Goal: Task Accomplishment & Management: Manage account settings

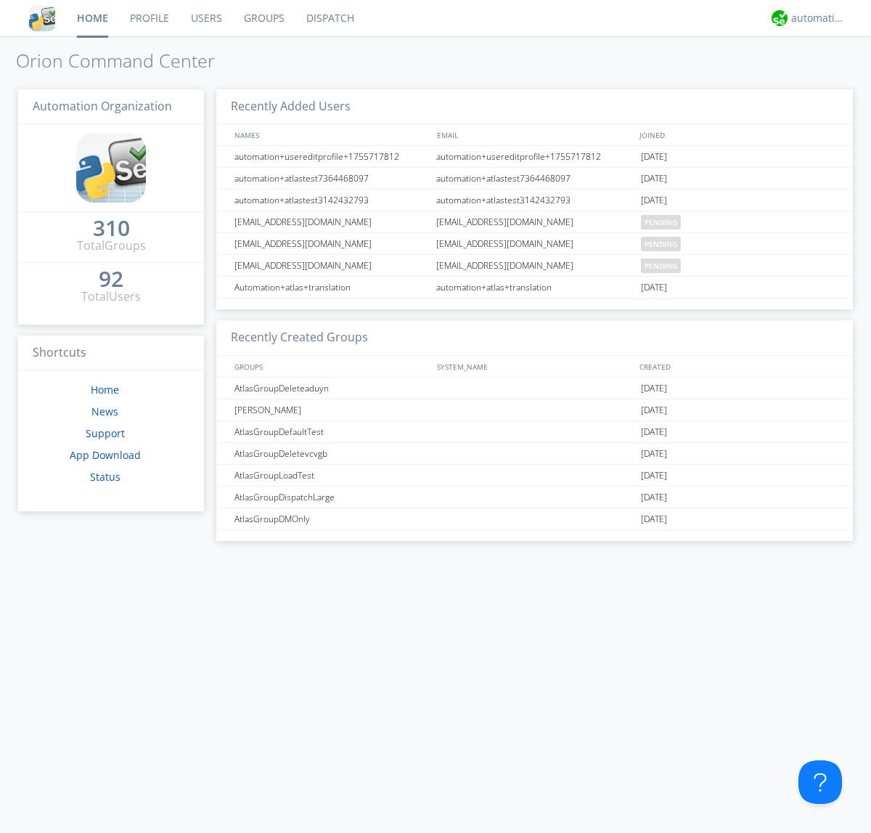
click at [263, 18] on link "Groups" at bounding box center [264, 18] width 62 height 36
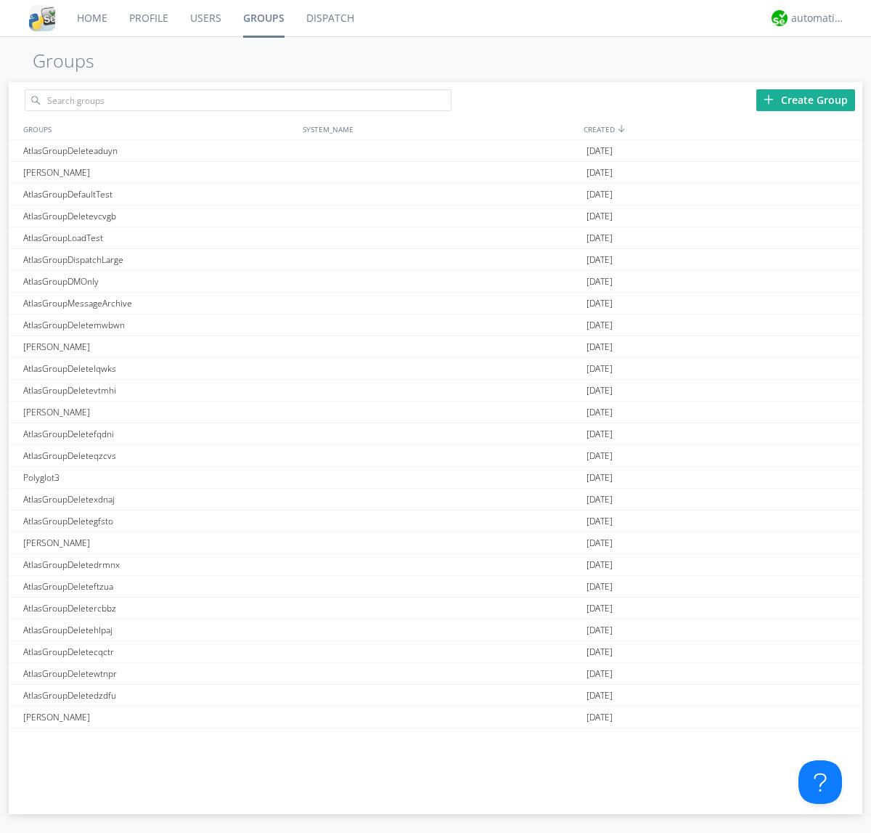
click at [263, 18] on link "Groups" at bounding box center [263, 18] width 63 height 36
click at [806, 99] on div "Create Group" at bounding box center [806, 100] width 99 height 22
click at [263, 18] on link "Groups" at bounding box center [263, 18] width 63 height 36
type input "AtlasGroupDeletezpobg"
click at [205, 18] on link "Users" at bounding box center [205, 18] width 53 height 36
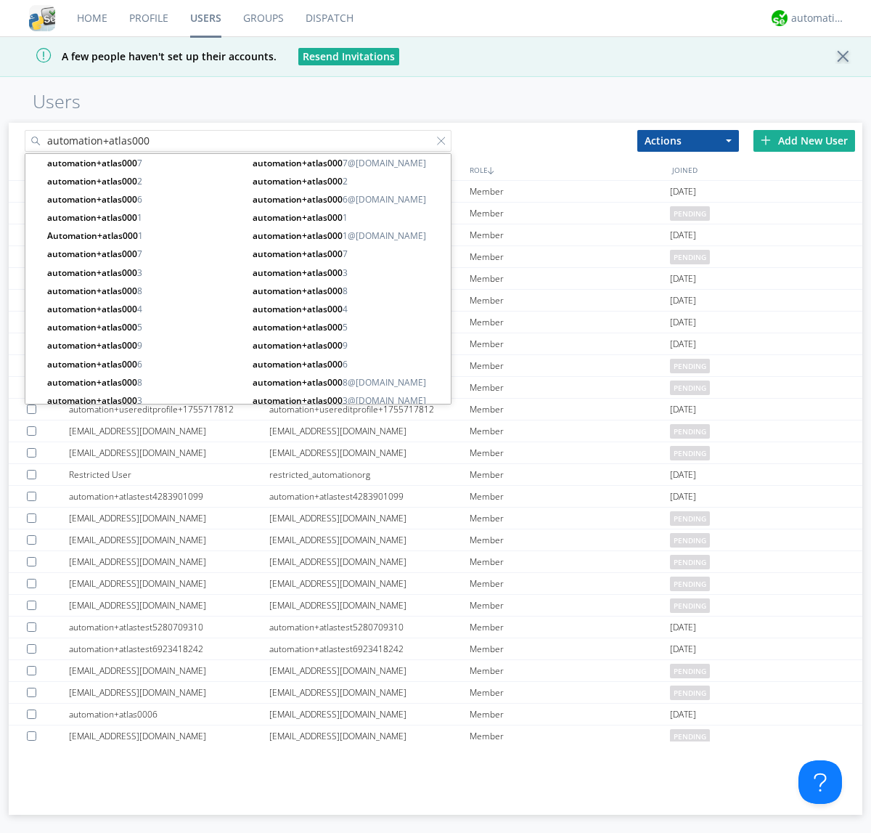
type input "automation+atlas000"
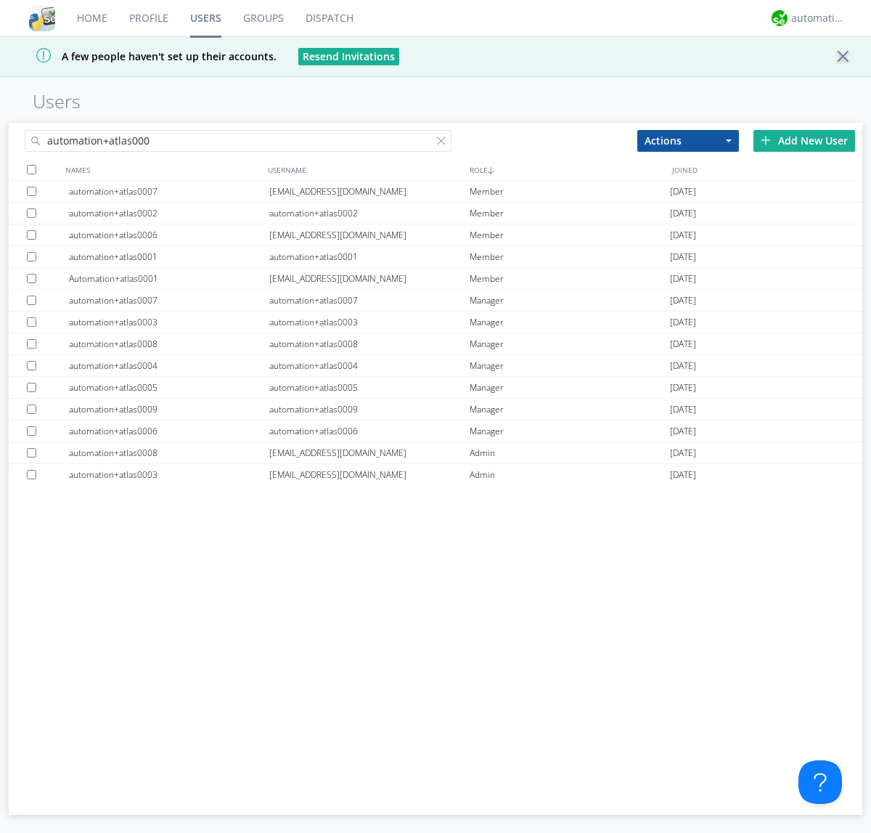
click at [31, 169] on div at bounding box center [31, 169] width 9 height 9
click at [688, 140] on button "Actions" at bounding box center [689, 141] width 102 height 22
click at [0, 0] on link "Add to Group" at bounding box center [0, 0] width 0 height 0
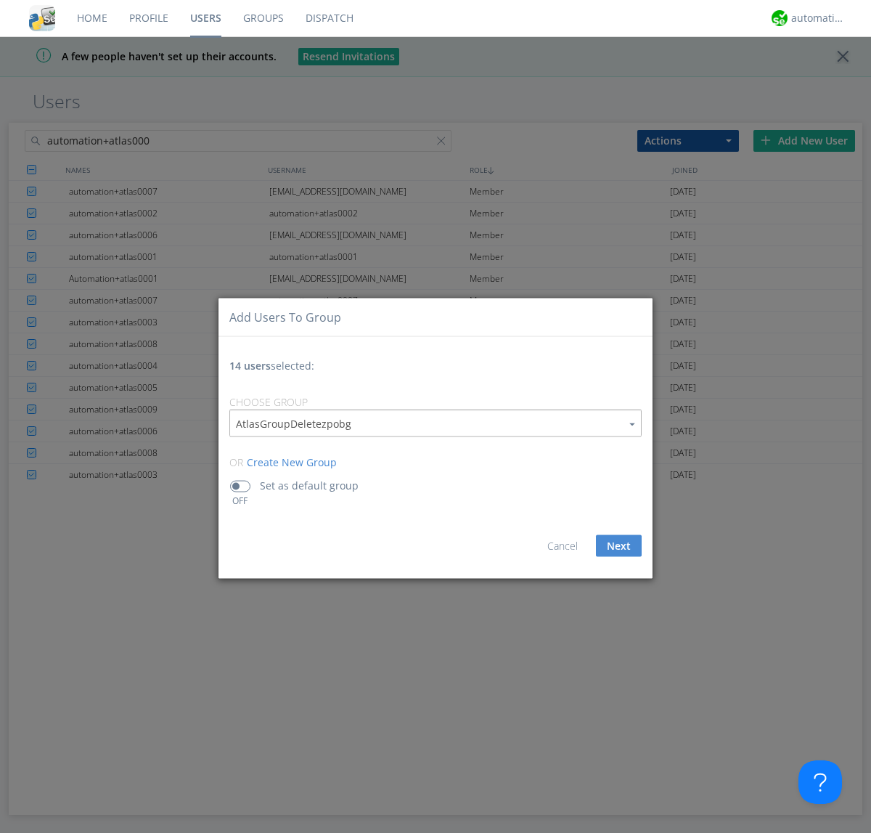
click at [205, 18] on link "Users" at bounding box center [205, 18] width 53 height 36
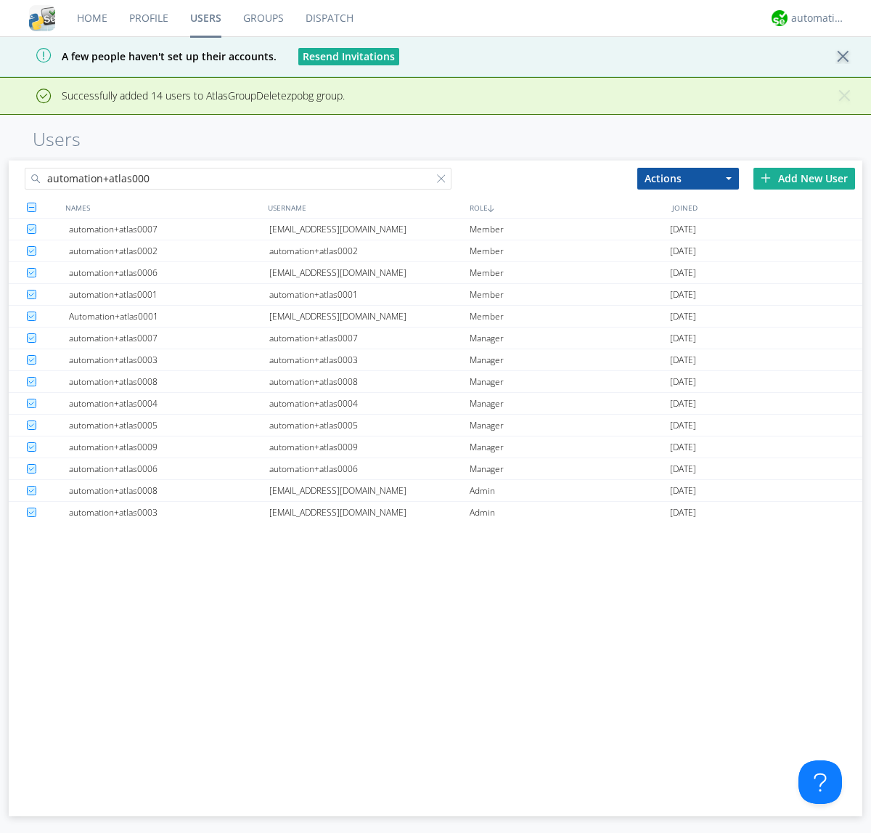
click at [444, 181] on div at bounding box center [444, 181] width 15 height 15
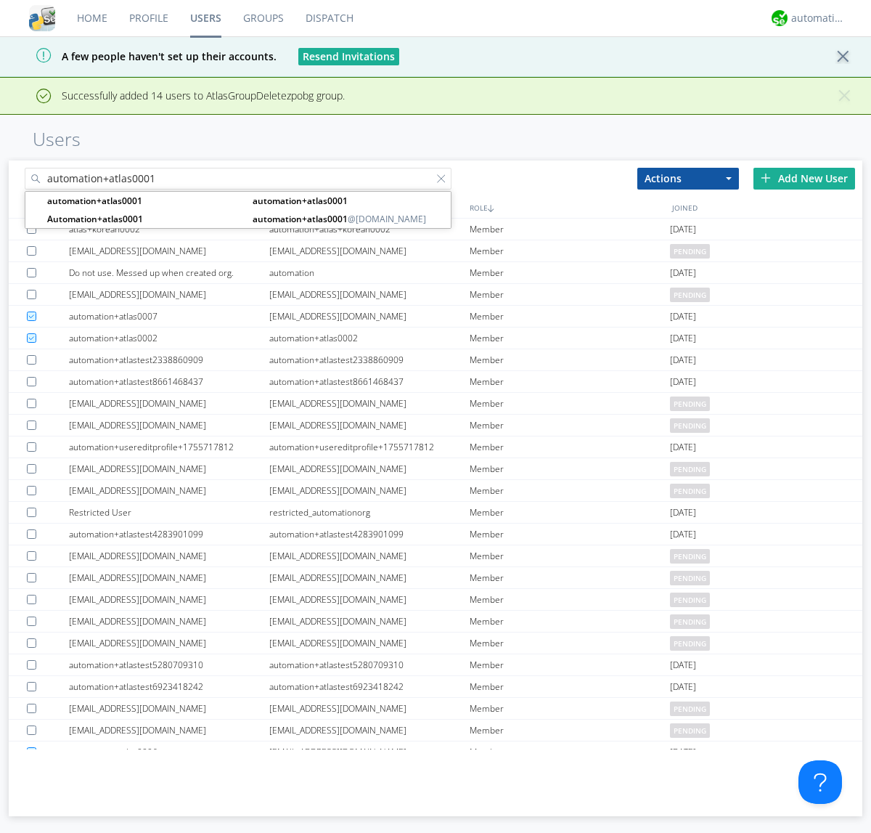
type input "automation+atlas0001"
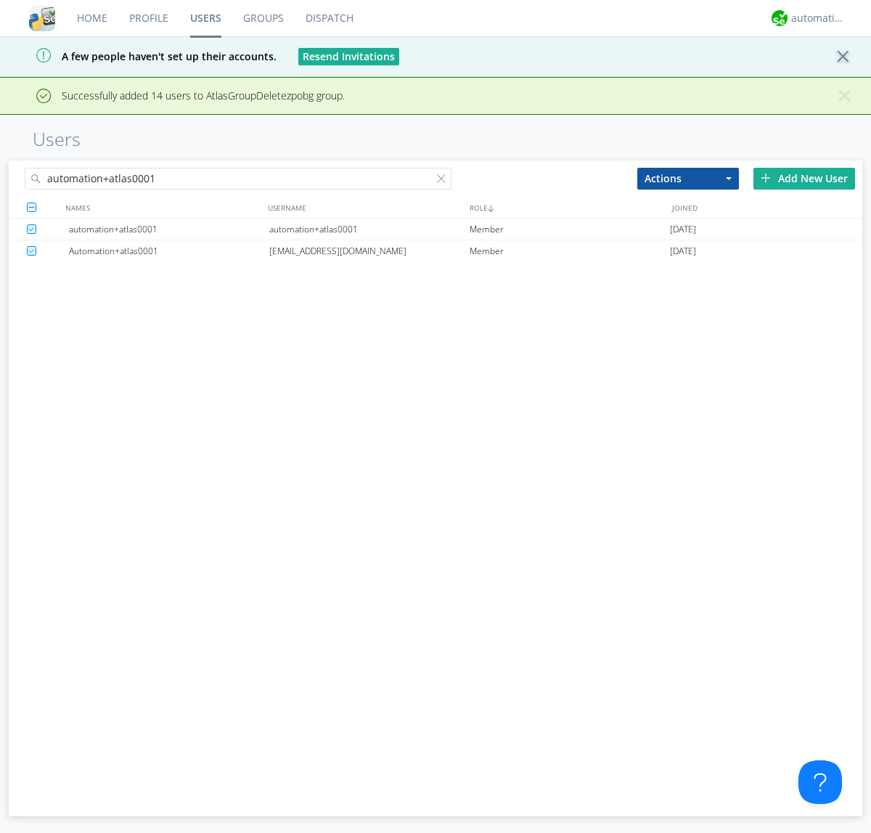
click at [369, 229] on div "automation+atlas0001" at bounding box center [369, 229] width 200 height 21
click at [262, 18] on link "Groups" at bounding box center [263, 18] width 62 height 36
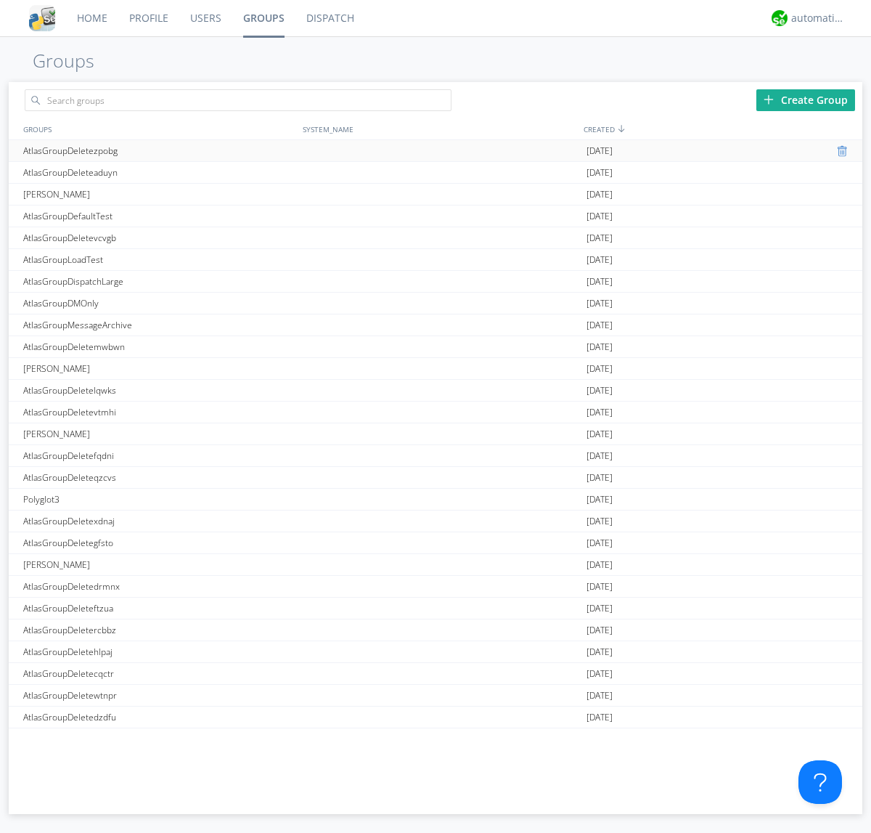
click at [838, 151] on div at bounding box center [844, 151] width 15 height 12
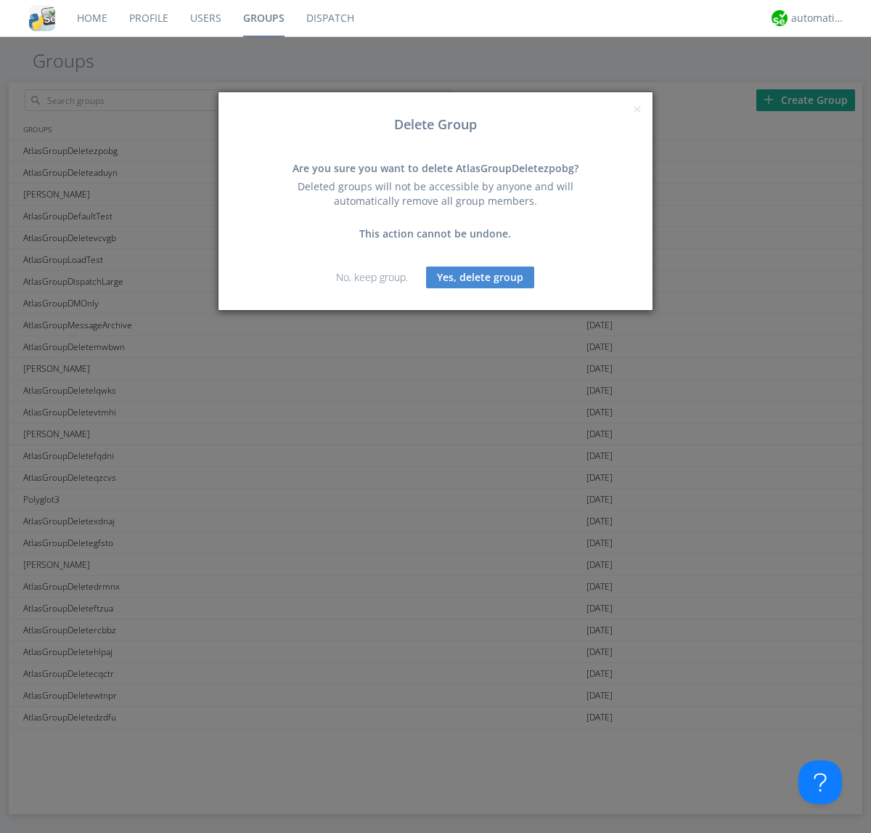
click at [481, 277] on button "Yes, delete group" at bounding box center [480, 277] width 108 height 22
